Goal: Task Accomplishment & Management: Use online tool/utility

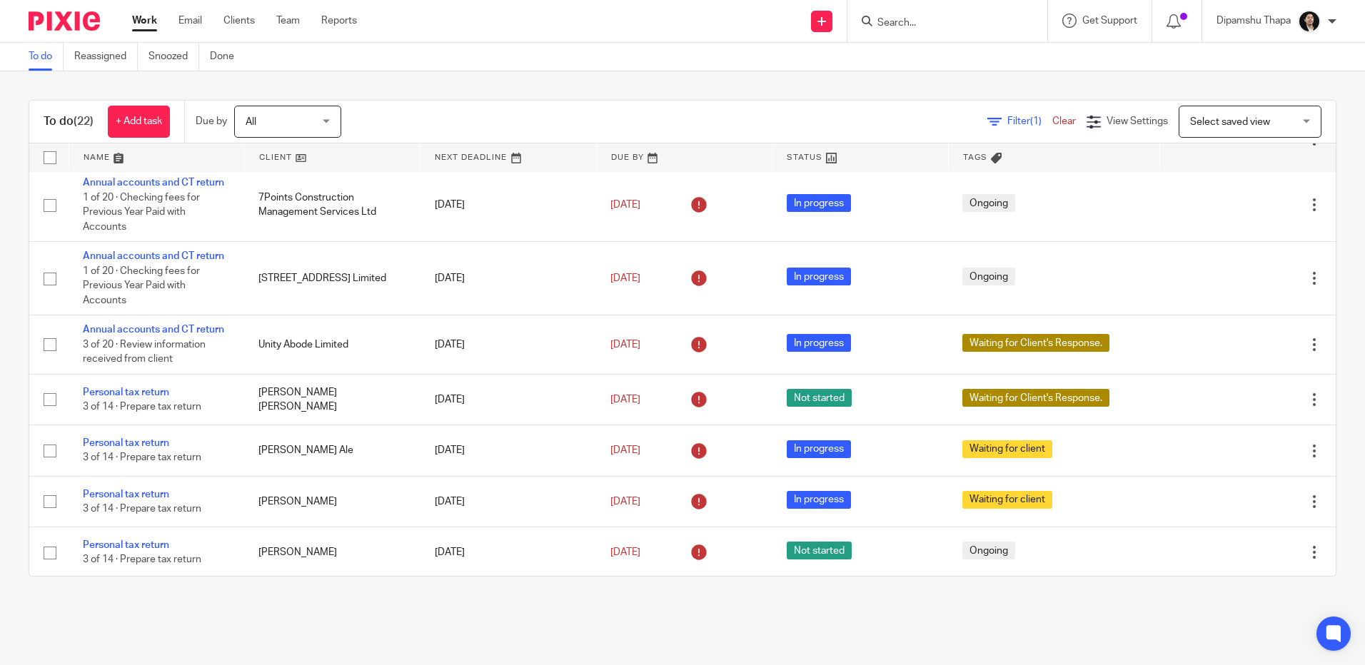
scroll to position [945, 0]
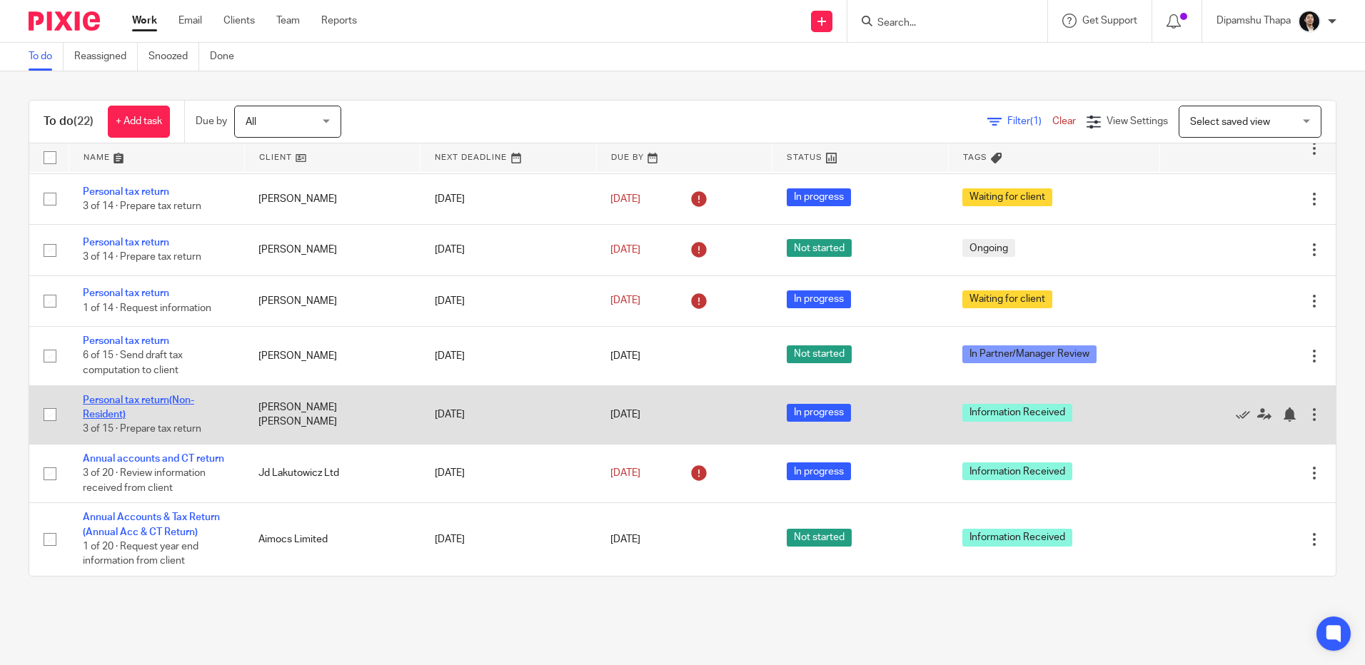
click at [147, 398] on link "Personal tax return(Non-Resident)" at bounding box center [138, 408] width 111 height 24
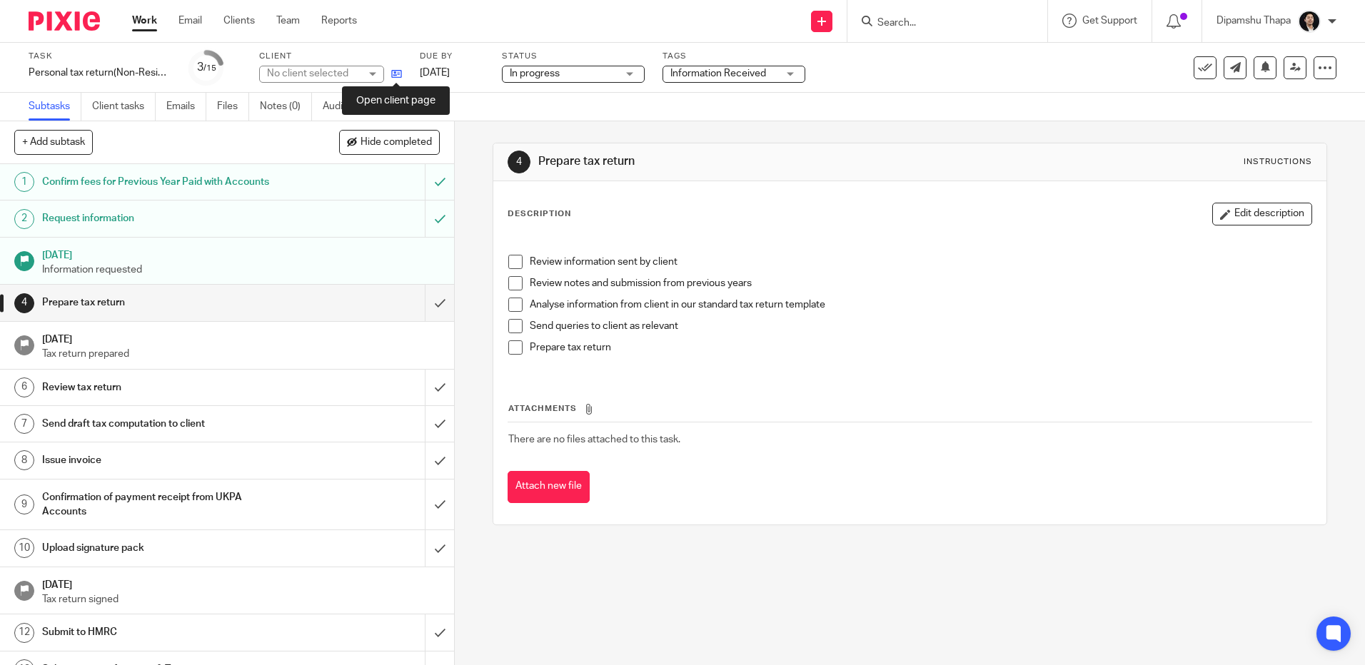
click at [393, 79] on icon at bounding box center [396, 74] width 11 height 11
click at [898, 19] on input "Search" at bounding box center [940, 23] width 129 height 13
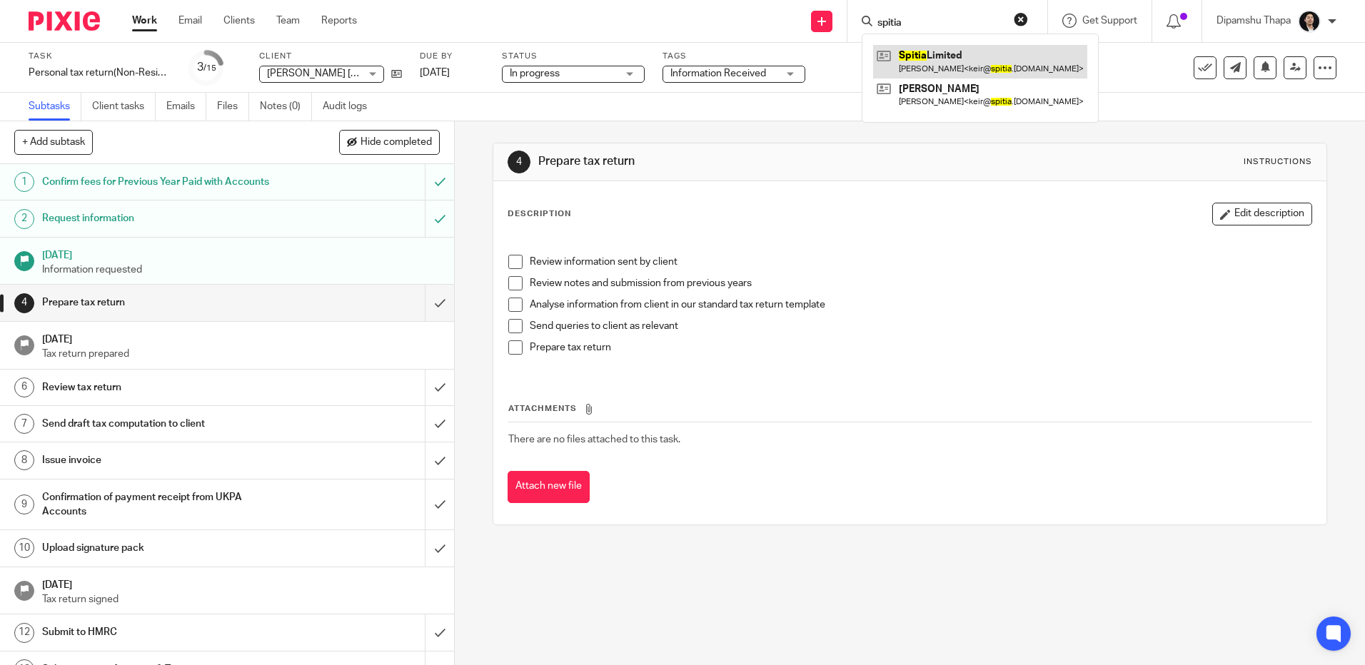
type input "spitia"
click at [930, 61] on link at bounding box center [980, 61] width 214 height 33
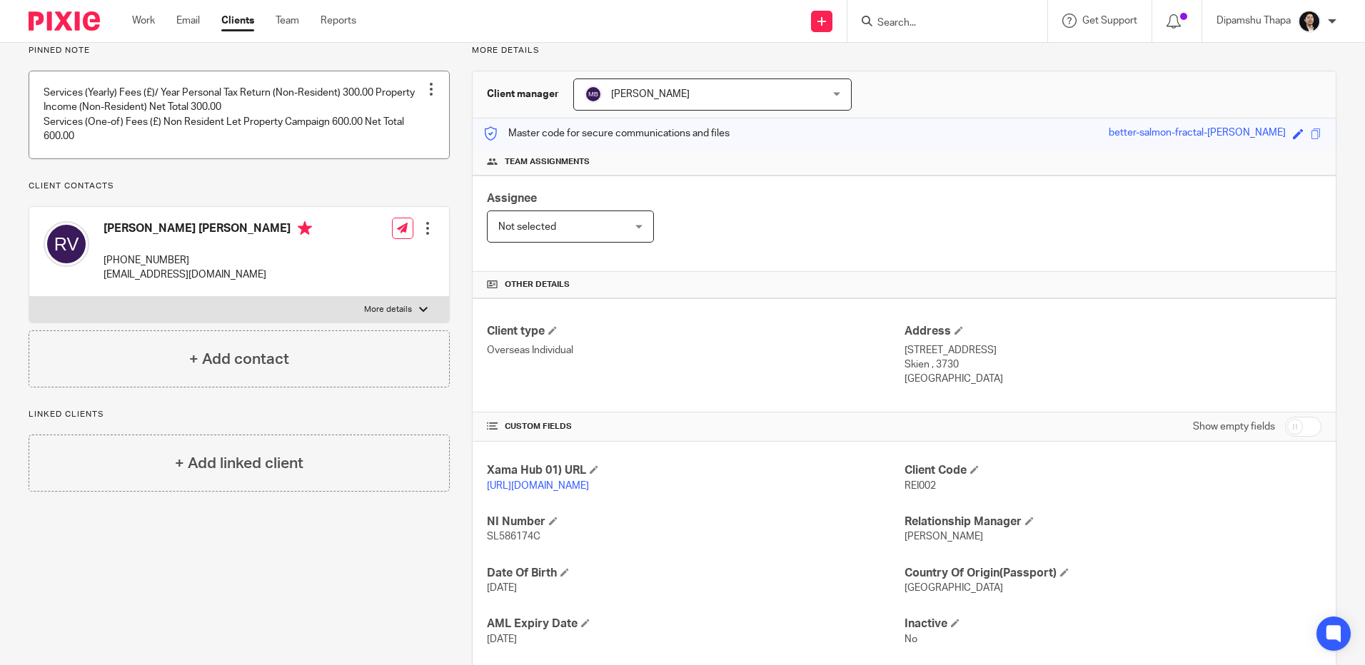
scroll to position [205, 0]
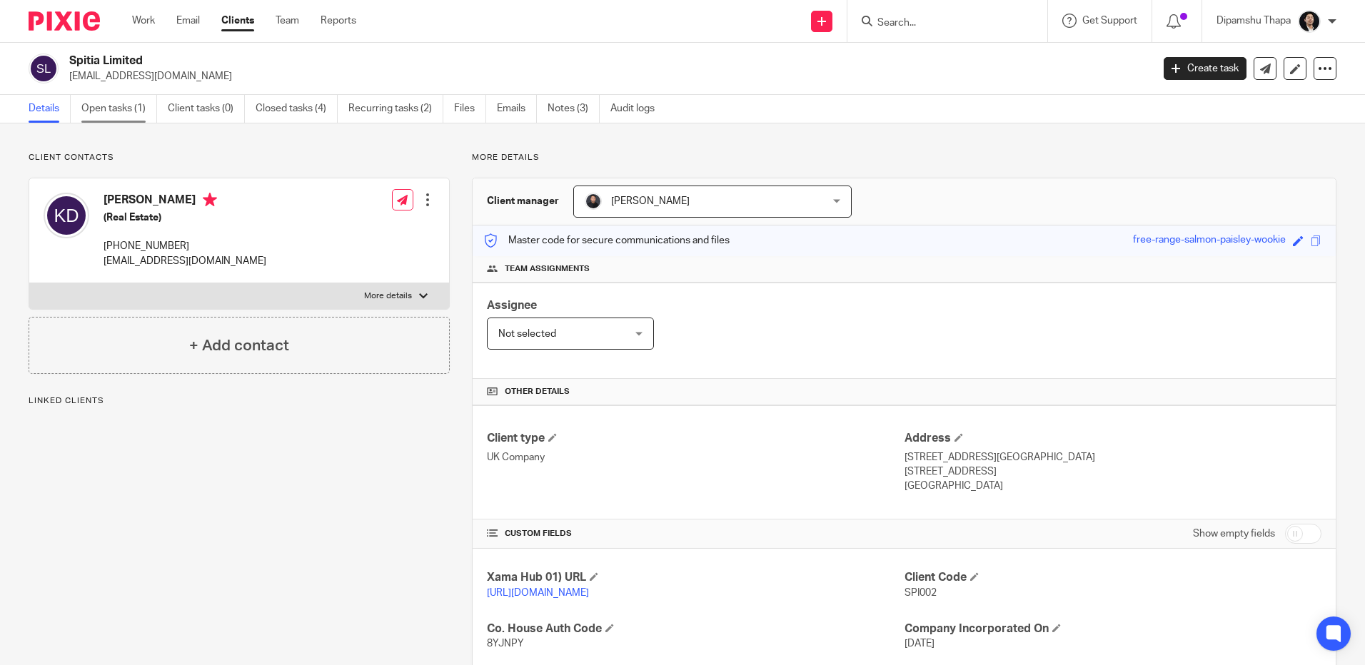
click at [109, 109] on link "Open tasks (1)" at bounding box center [119, 109] width 76 height 28
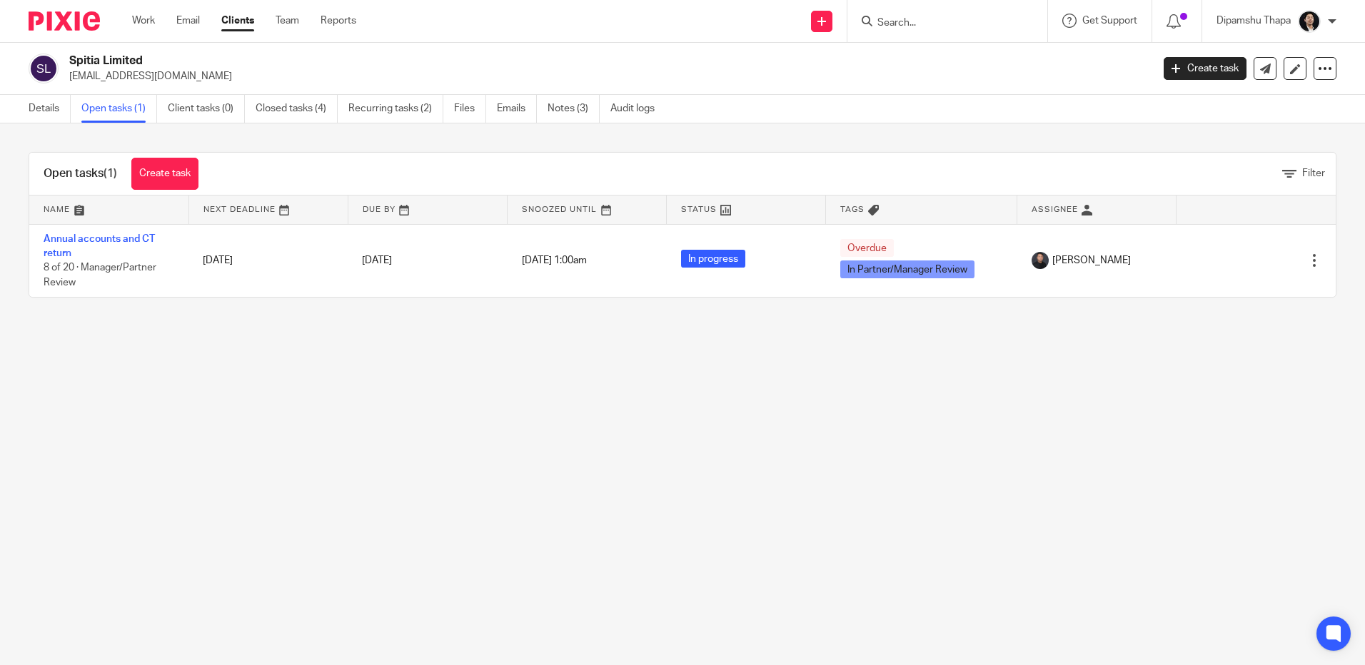
click at [114, 237] on link "Annual accounts and CT return" at bounding box center [99, 246] width 111 height 24
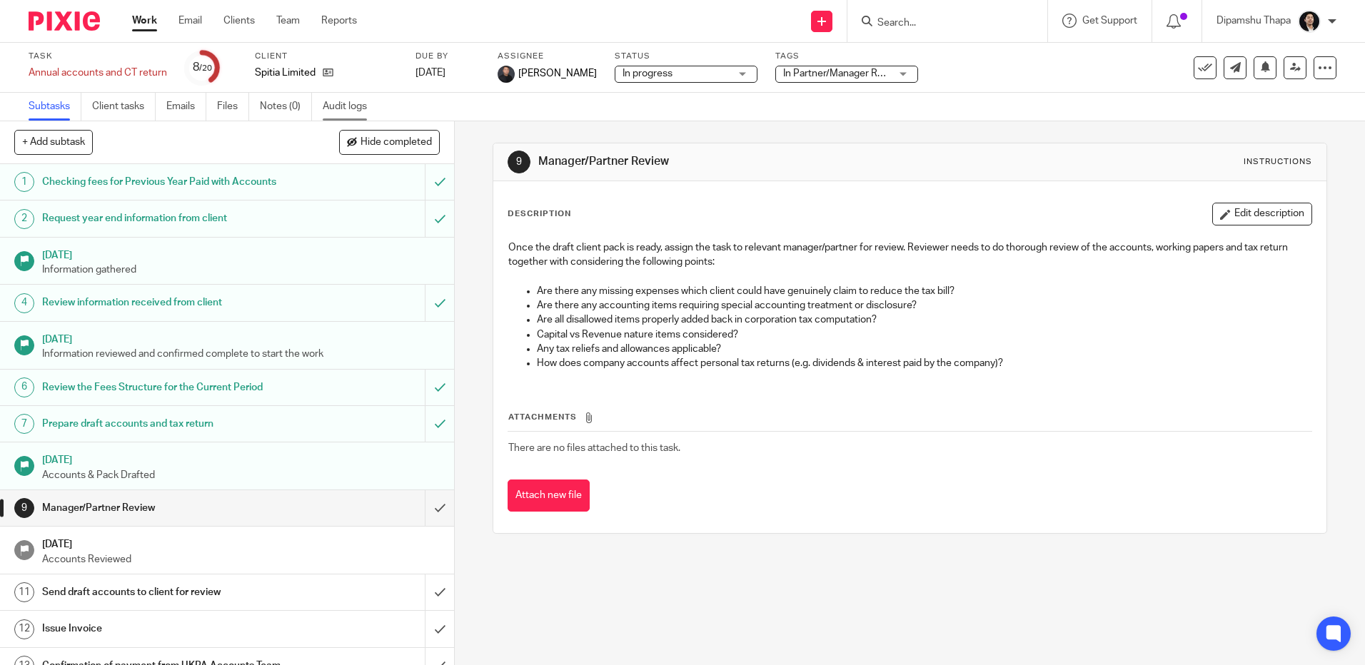
click at [328, 107] on link "Audit logs" at bounding box center [350, 107] width 55 height 28
